Goal: Navigation & Orientation: Find specific page/section

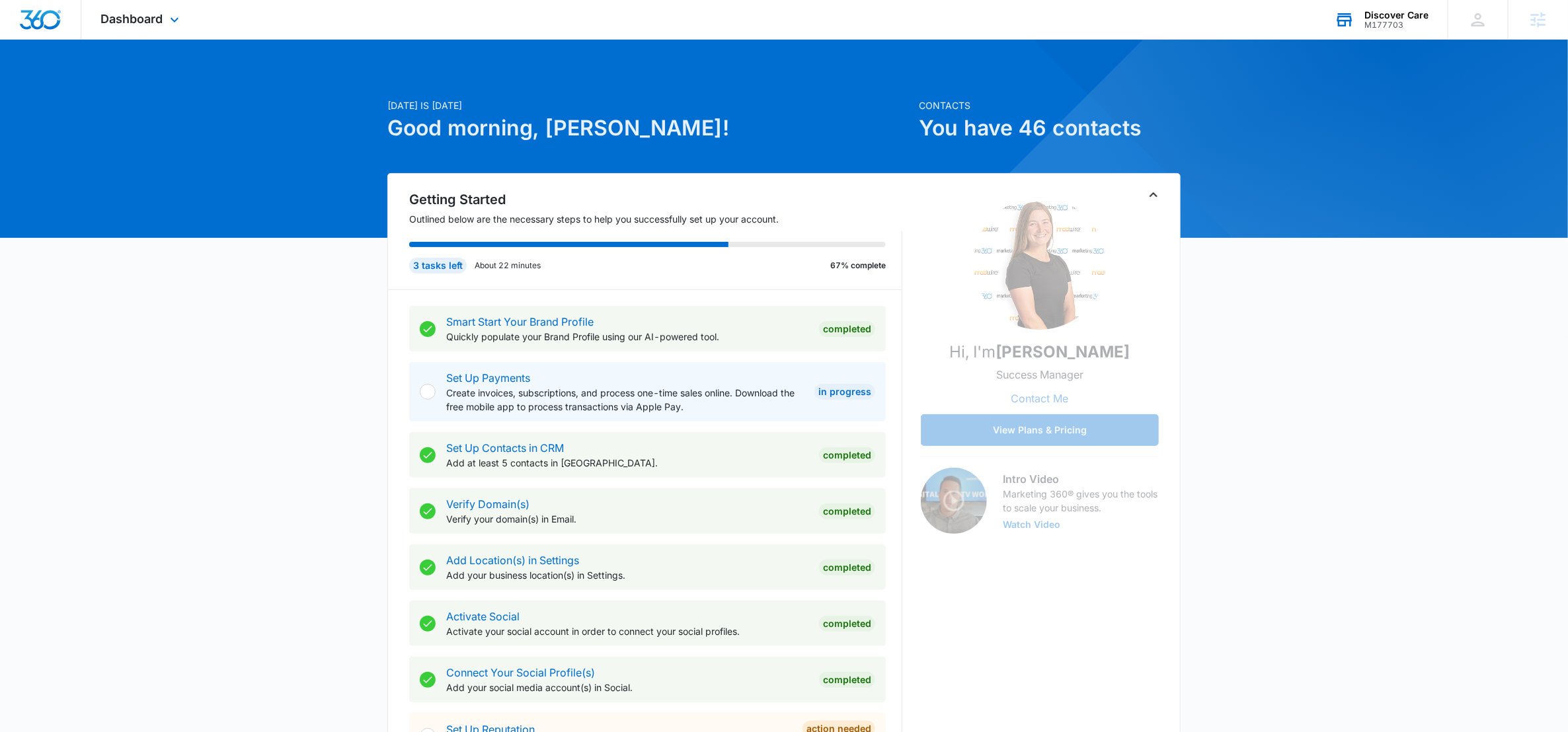
click at [1386, 15] on div "Discover Care" at bounding box center [1396, 15] width 64 height 11
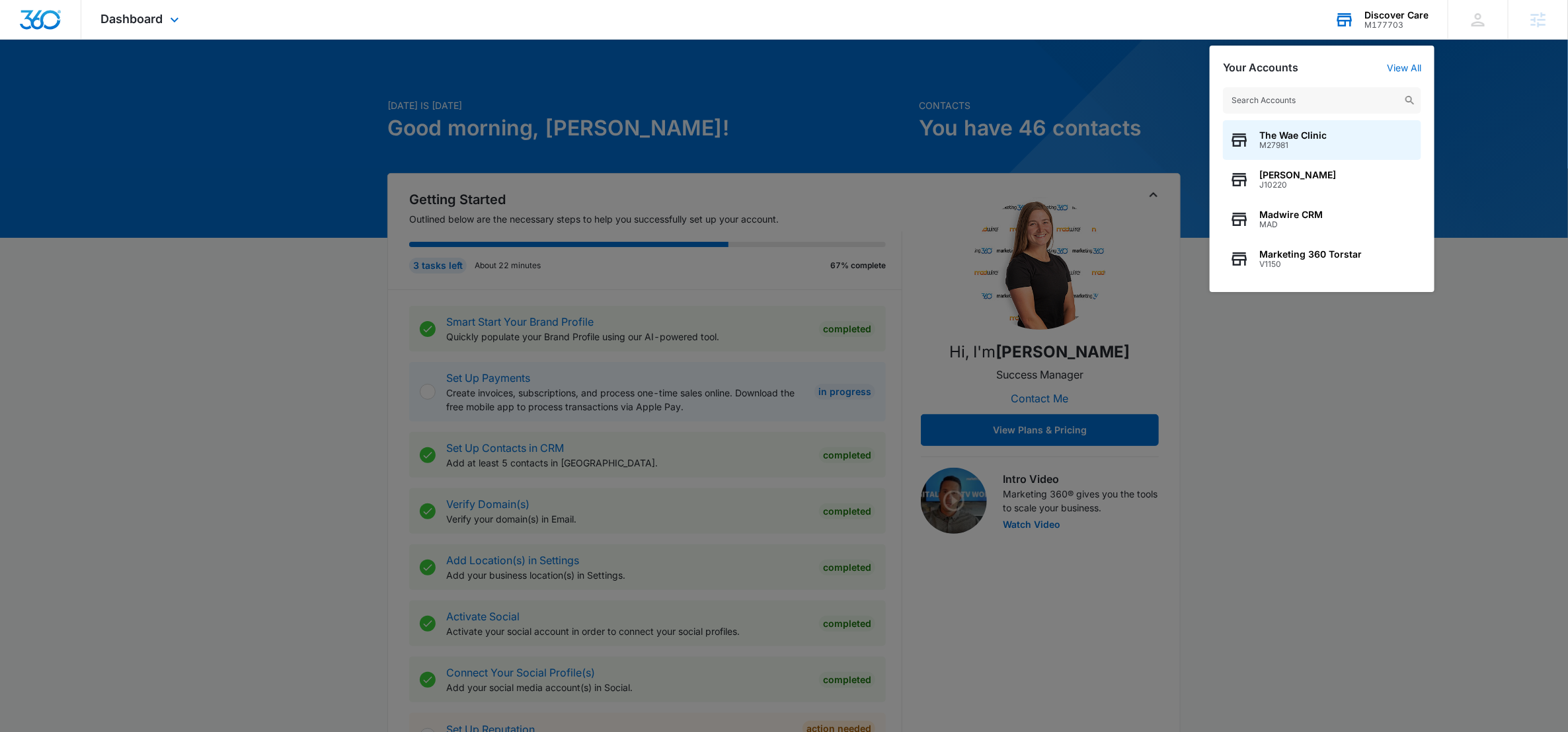
click at [1265, 97] on input "text" at bounding box center [1321, 100] width 199 height 26
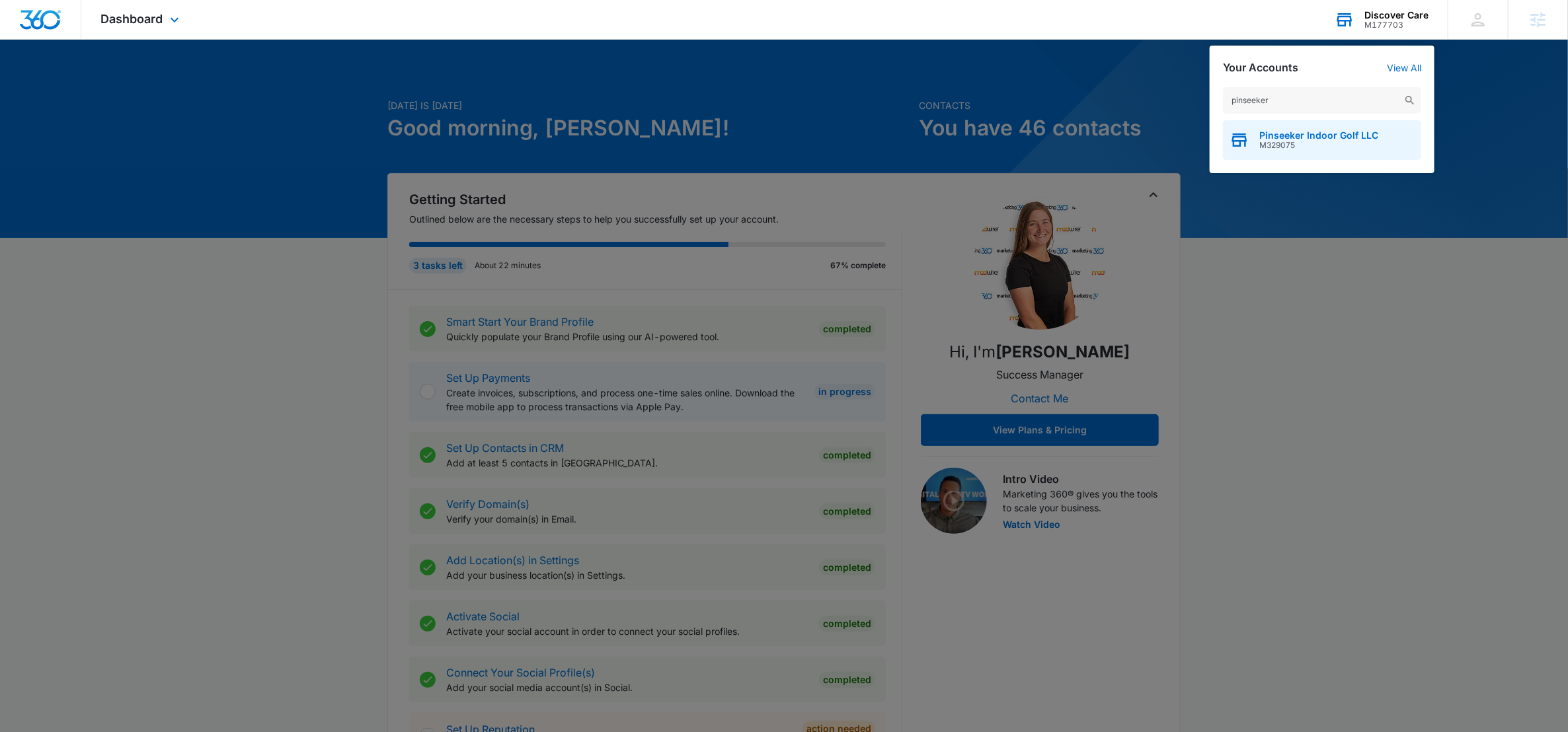
type input "pinseeker"
click at [1282, 132] on span "Pinseeker Indoor Golf LLC" at bounding box center [1318, 135] width 119 height 11
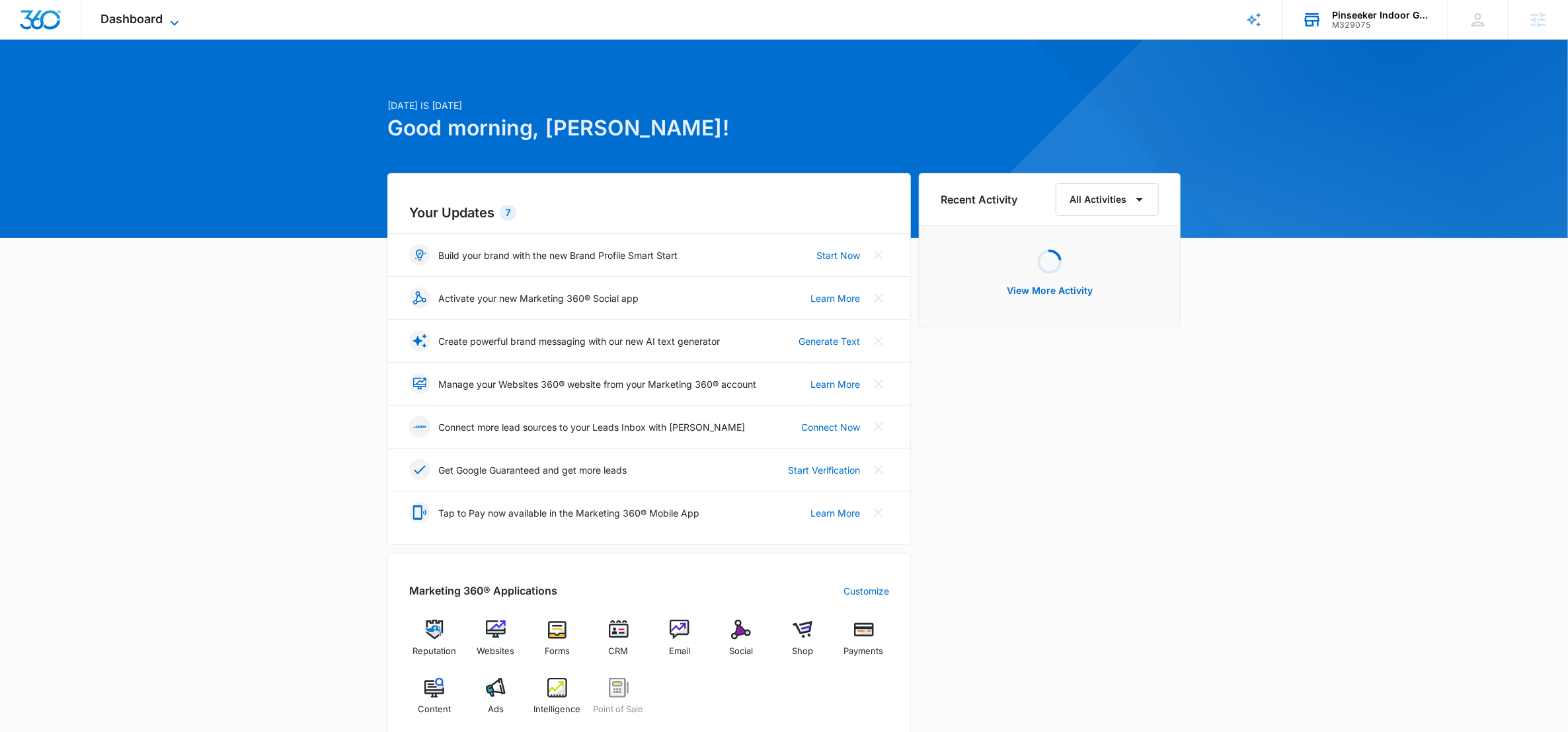
click at [181, 15] on icon at bounding box center [174, 23] width 16 height 16
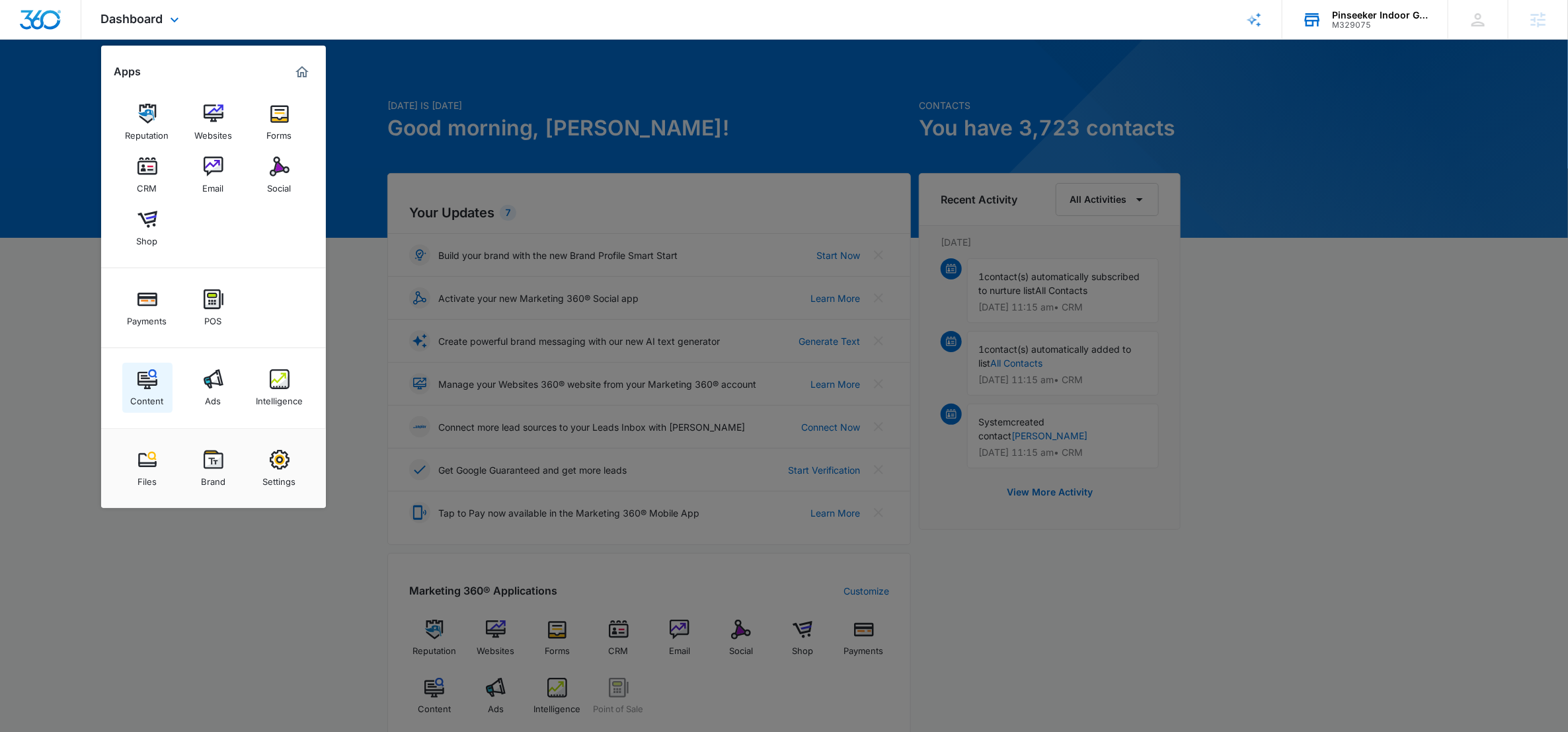
click at [155, 379] on img at bounding box center [147, 378] width 19 height 19
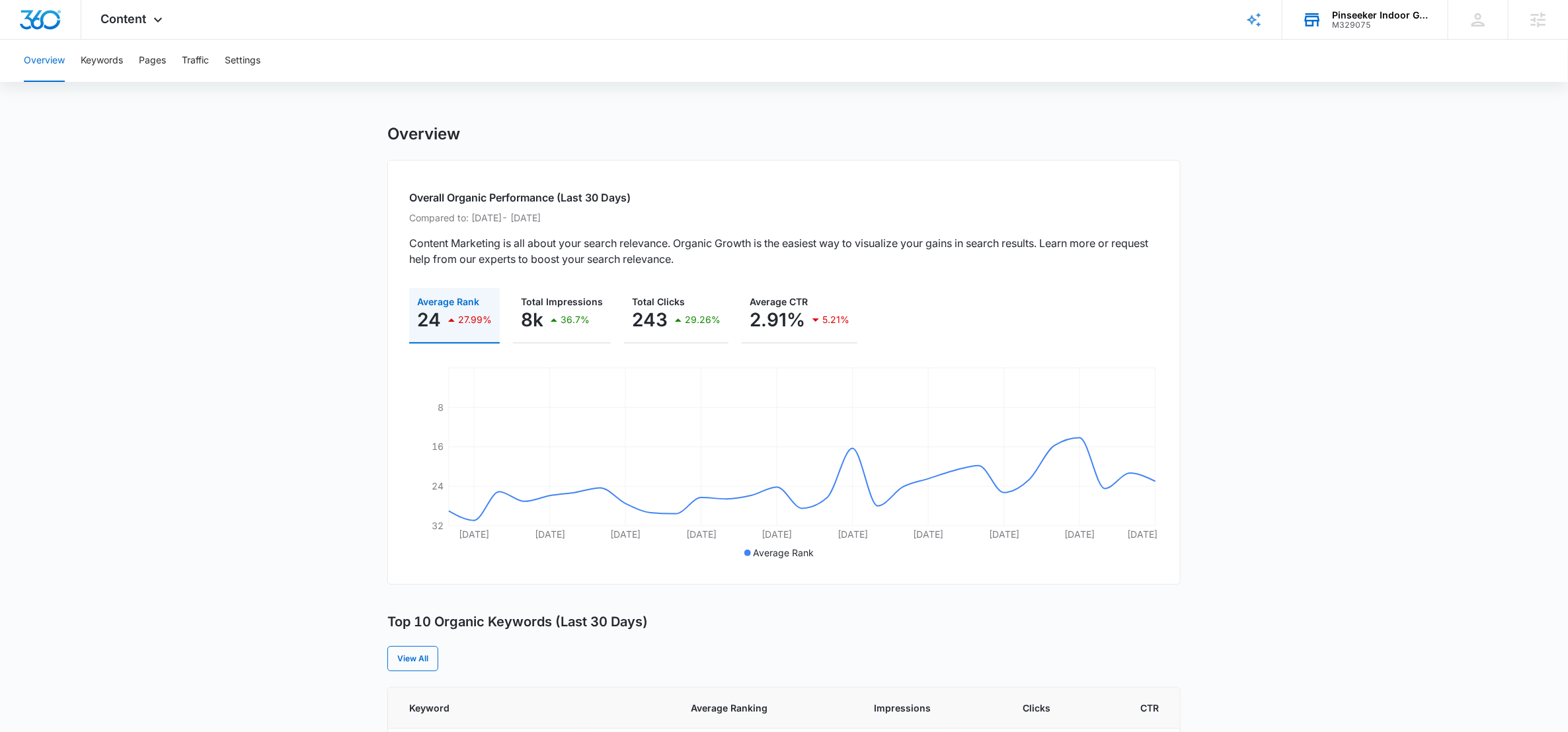
scroll to position [254, 0]
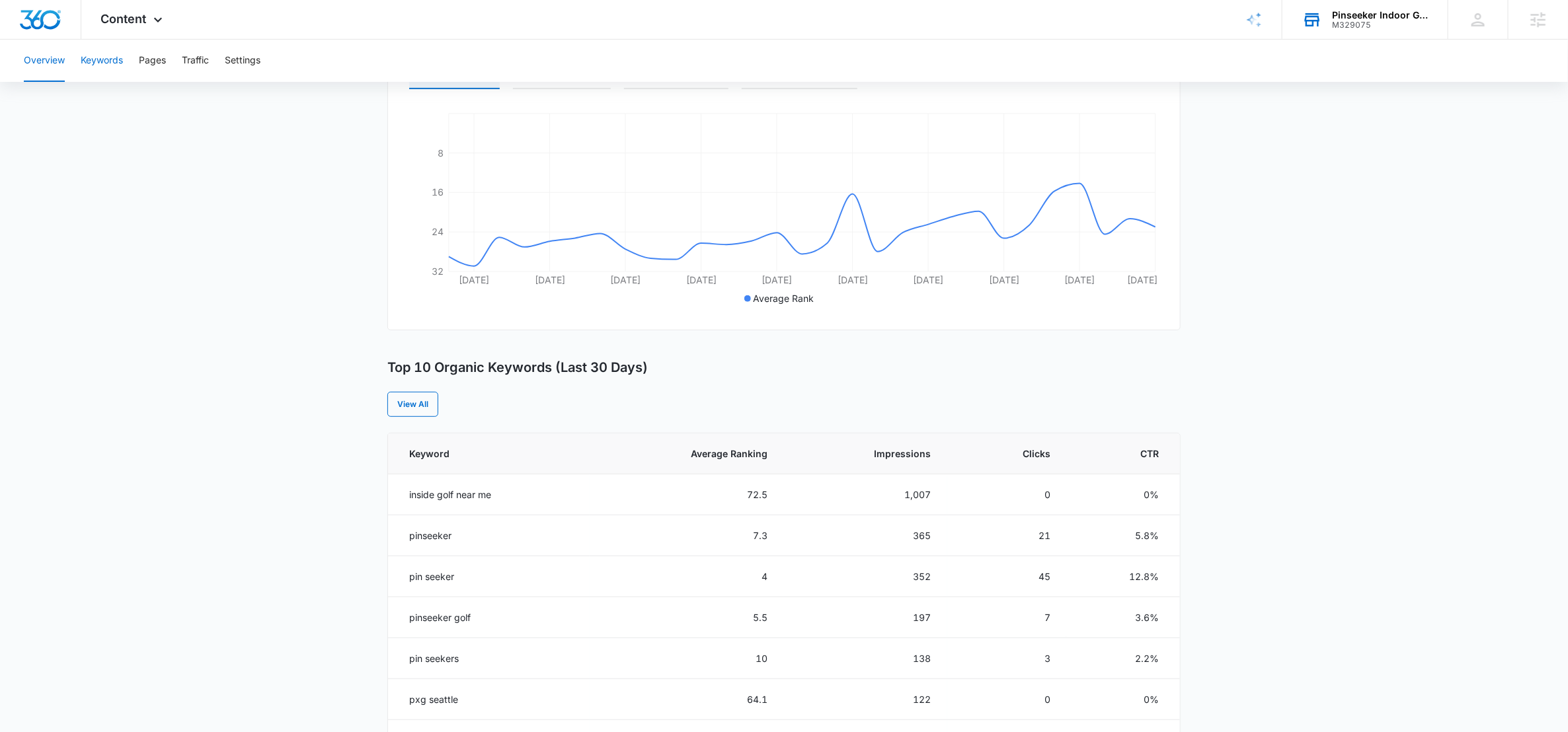
click at [107, 68] on button "Keywords" at bounding box center [101, 61] width 42 height 42
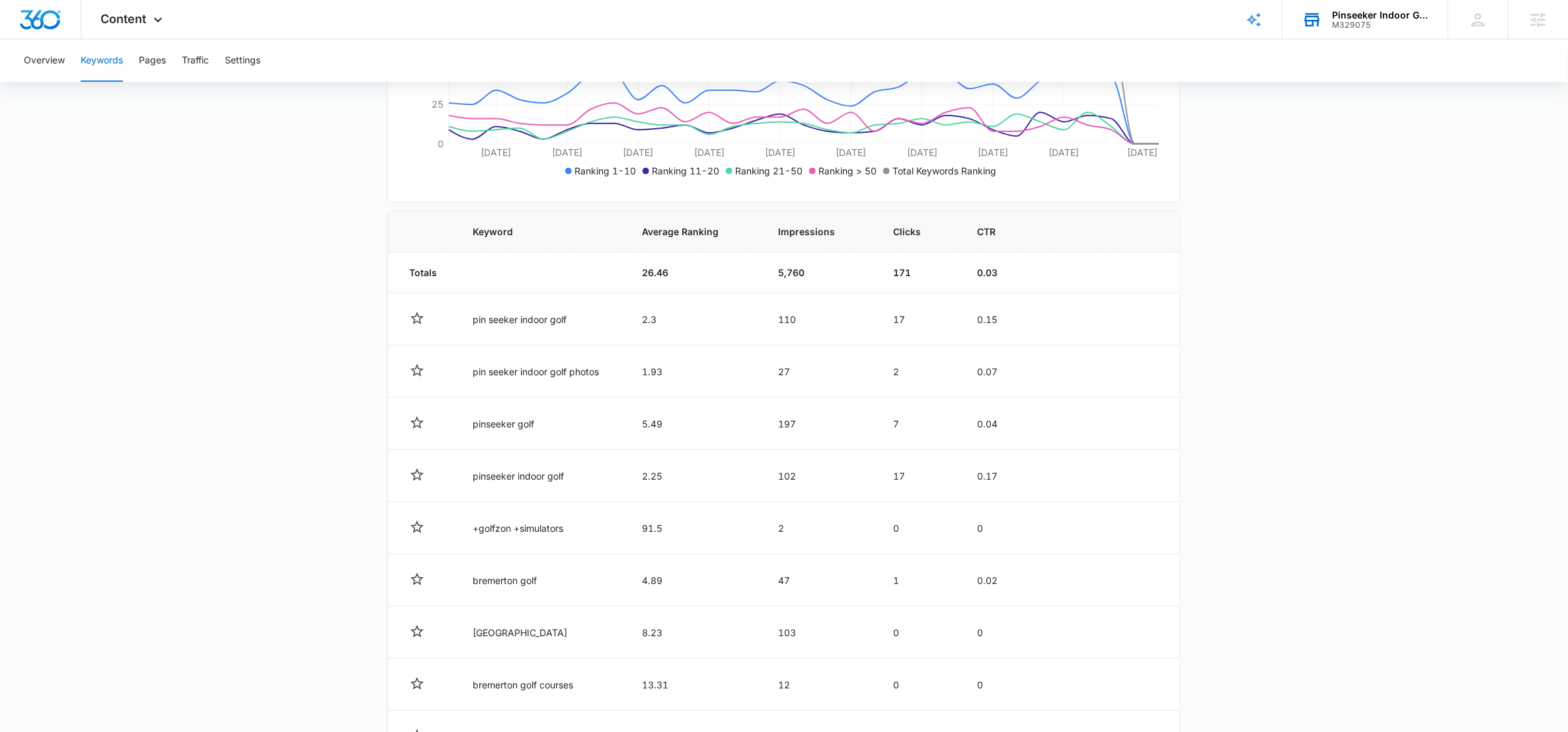
scroll to position [491, 0]
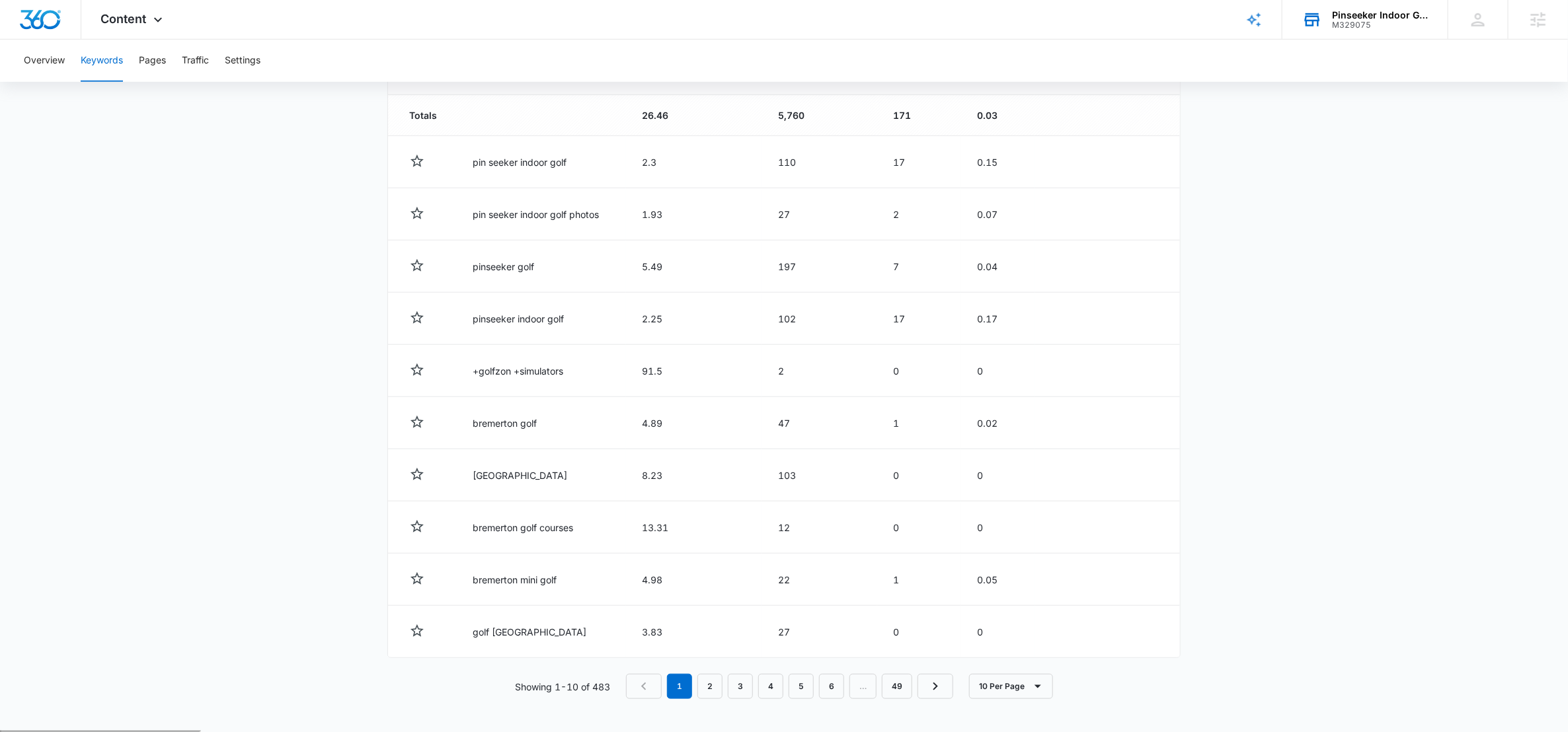
click at [1182, 350] on main "Keywords Keywords are words used for search engine optimization (SEO). This rep…" at bounding box center [784, 182] width 1568 height 1097
click at [1325, 23] on div "Pinseeker Indoor Golf LLC M329075 Your Accounts View All" at bounding box center [1365, 19] width 166 height 39
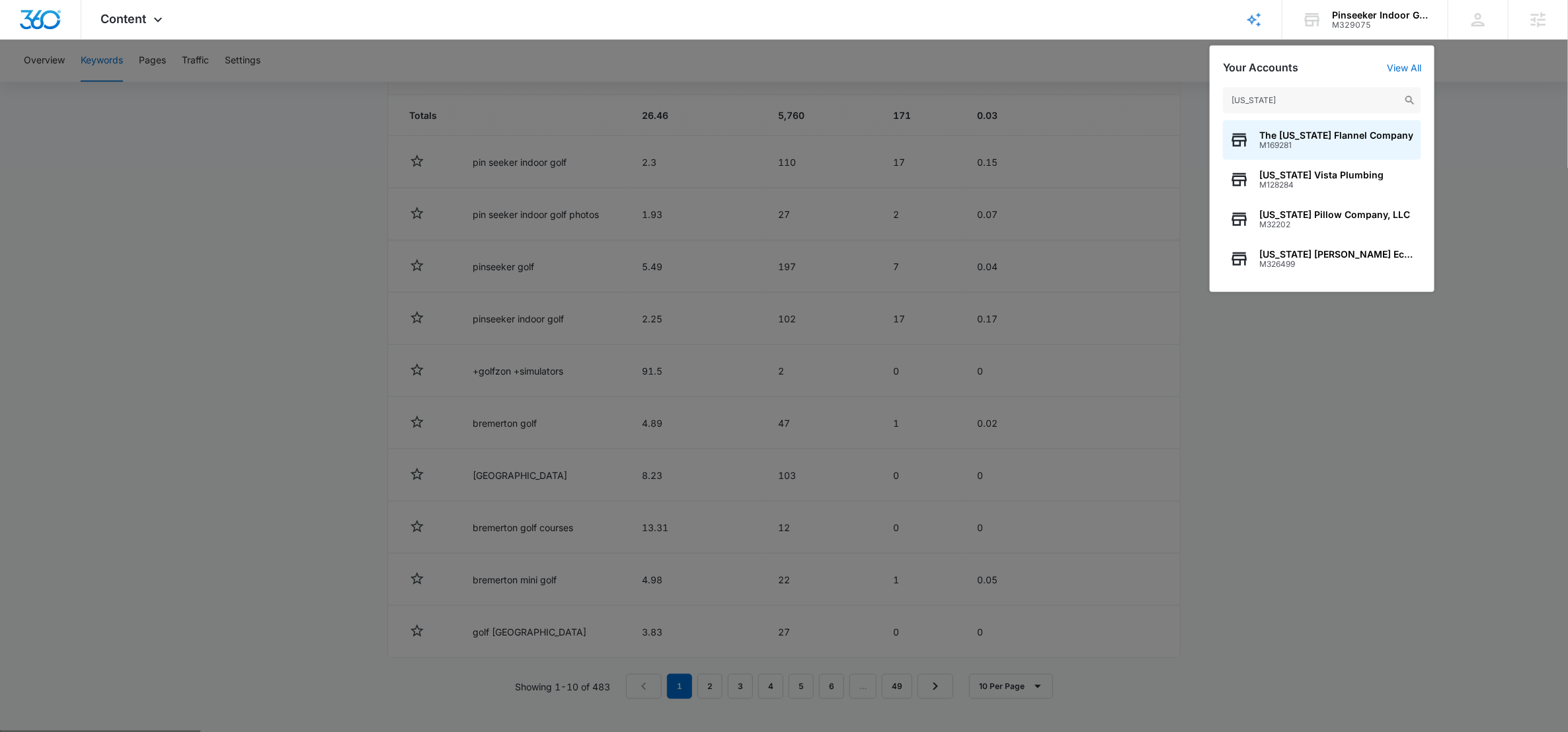
drag, startPoint x: 1266, startPoint y: 98, endPoint x: 1196, endPoint y: 89, distance: 70.6
click at [1196, 40] on nav "Content Apps Reputation Websites Forms CRM Email Social Shop Payments POS Conte…" at bounding box center [784, 19] width 1568 height 40
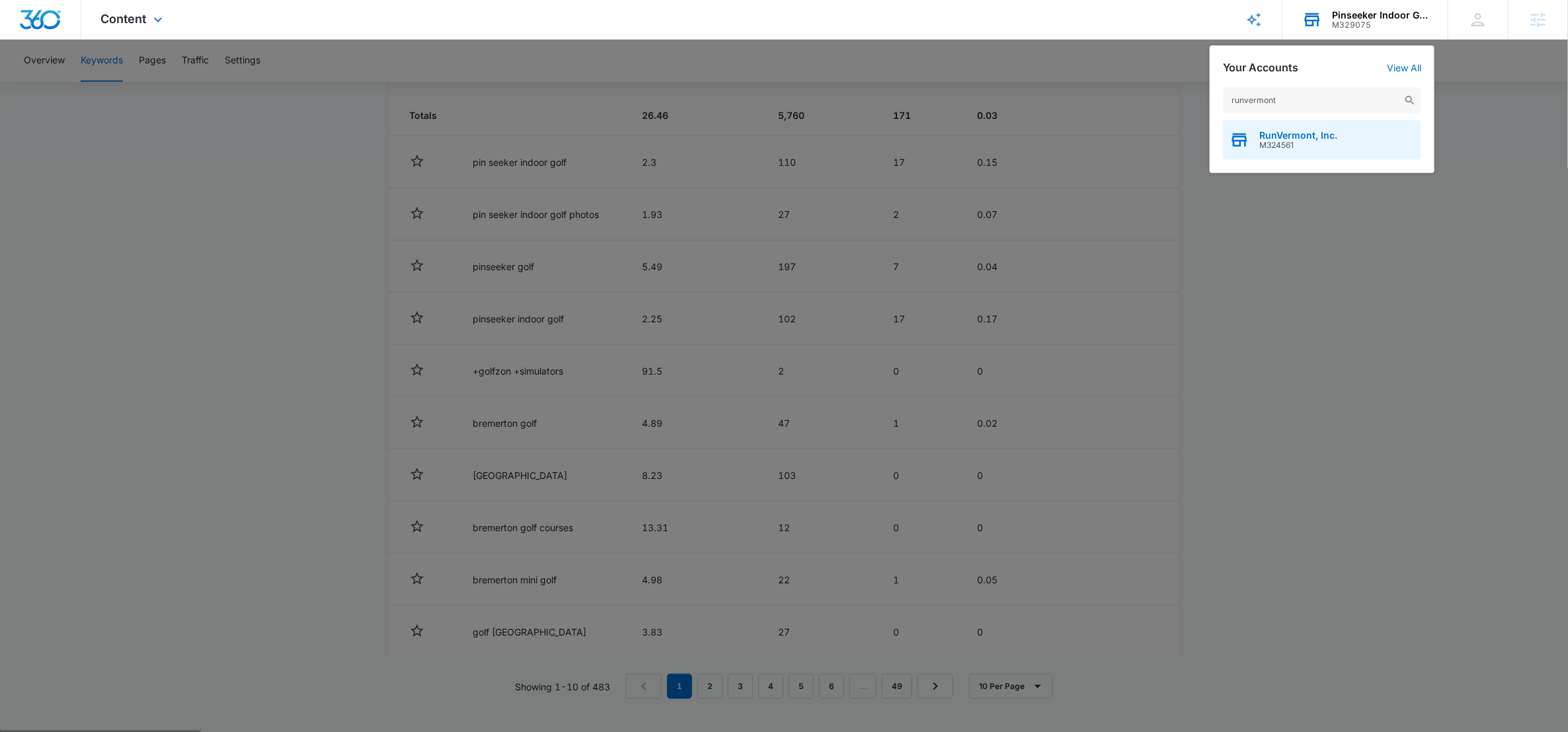
type input "runvermont"
click at [1295, 135] on span "RunVermont, Inc." at bounding box center [1298, 135] width 78 height 11
